Goal: Find specific page/section: Find specific page/section

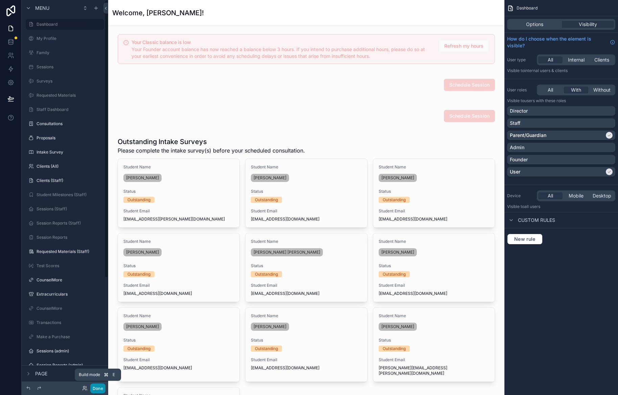
click at [97, 389] on button "Done" at bounding box center [97, 388] width 15 height 10
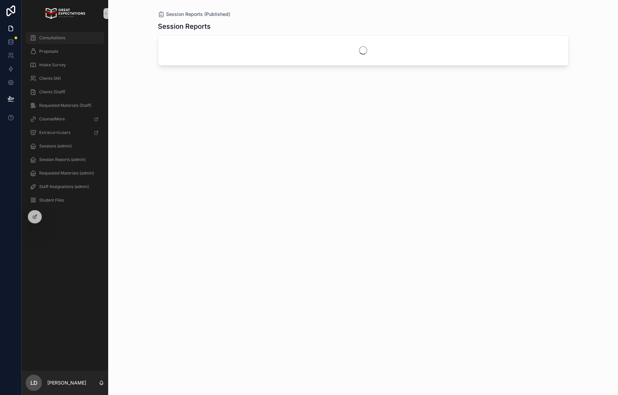
click at [65, 35] on span "Consultations" at bounding box center [52, 37] width 26 height 5
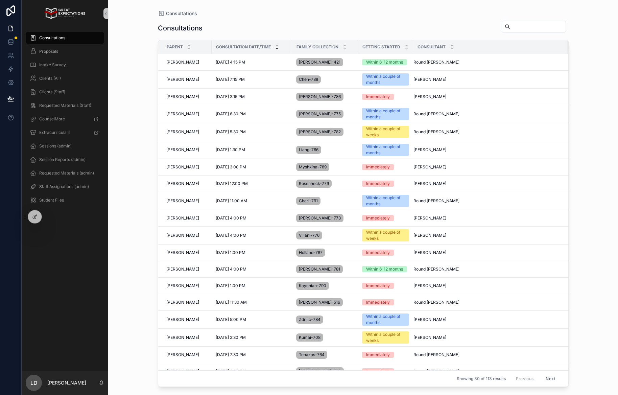
click at [134, 220] on div "Consultations Consultations Parent Consultation Date/Time Family collection Get…" at bounding box center [363, 197] width 510 height 395
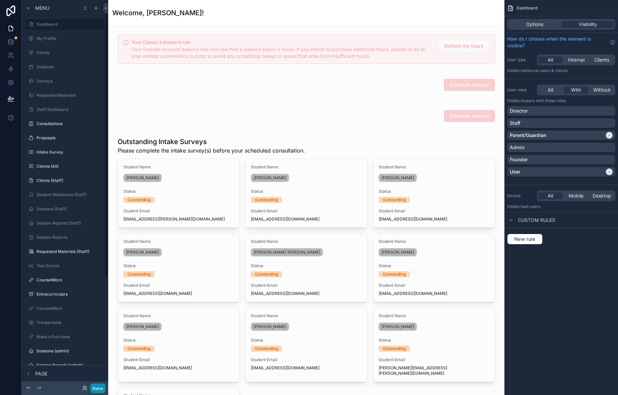
click at [101, 384] on button "Done" at bounding box center [97, 388] width 15 height 10
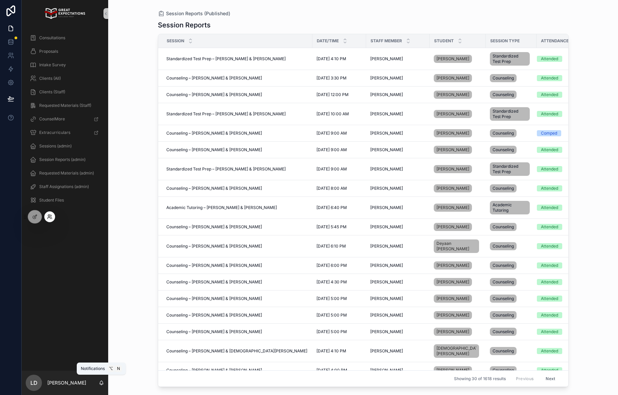
click at [50, 217] on icon at bounding box center [49, 217] width 3 height 1
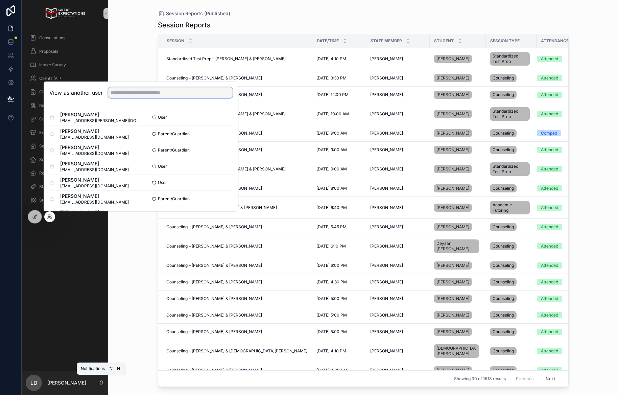
click at [159, 91] on input "text" at bounding box center [170, 92] width 124 height 11
type input "****"
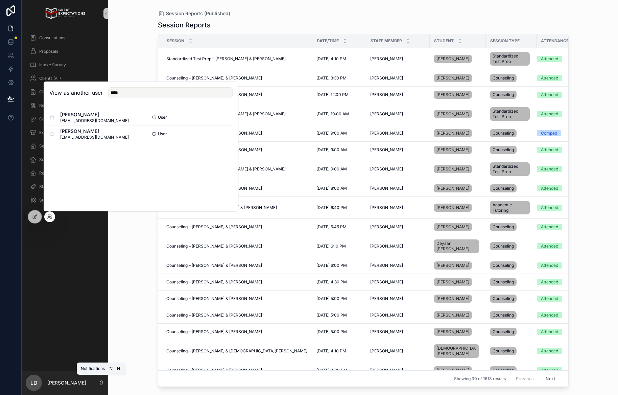
click at [234, 138] on div "[PERSON_NAME] [EMAIL_ADDRESS][DOMAIN_NAME] User Select [PERSON_NAME] [EMAIL_ADD…" at bounding box center [141, 125] width 194 height 43
click at [230, 137] on button "Select" at bounding box center [224, 134] width 18 height 10
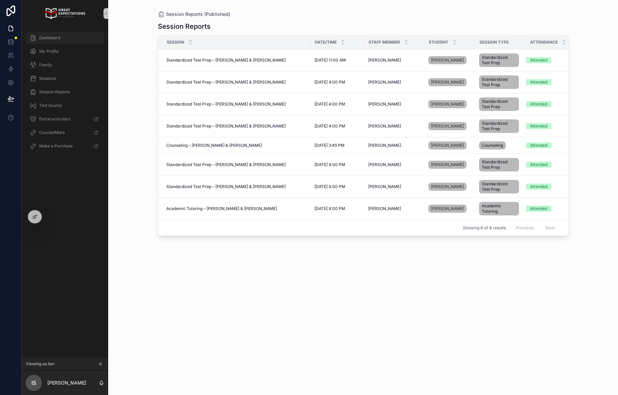
click at [53, 32] on link "Dashboard" at bounding box center [65, 38] width 78 height 12
